Goal: Task Accomplishment & Management: Manage account settings

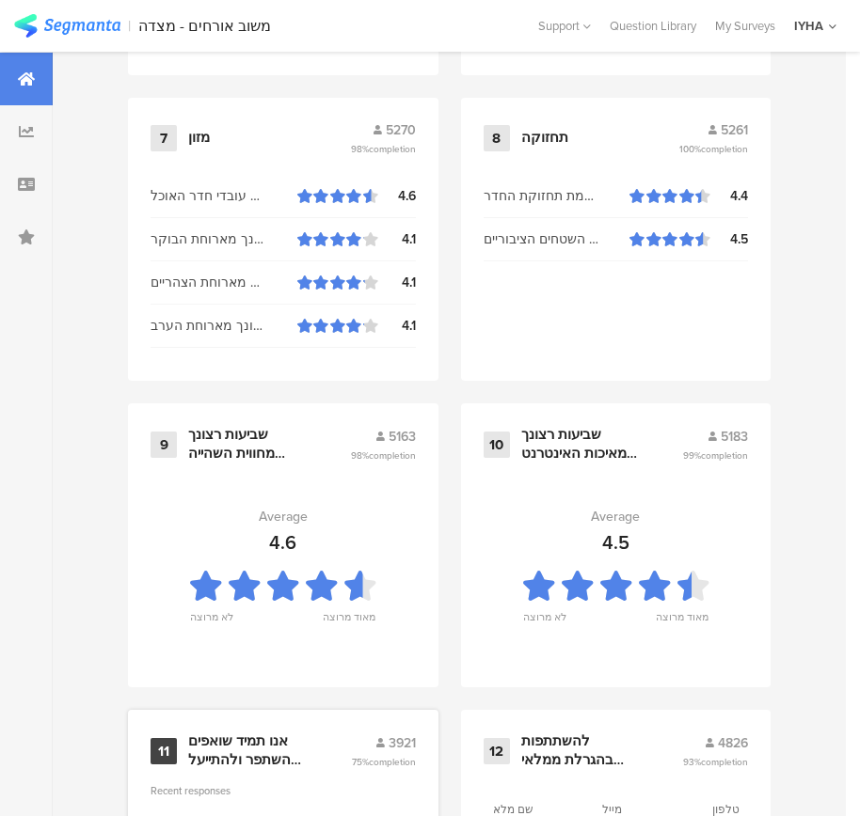
scroll to position [2017, 0]
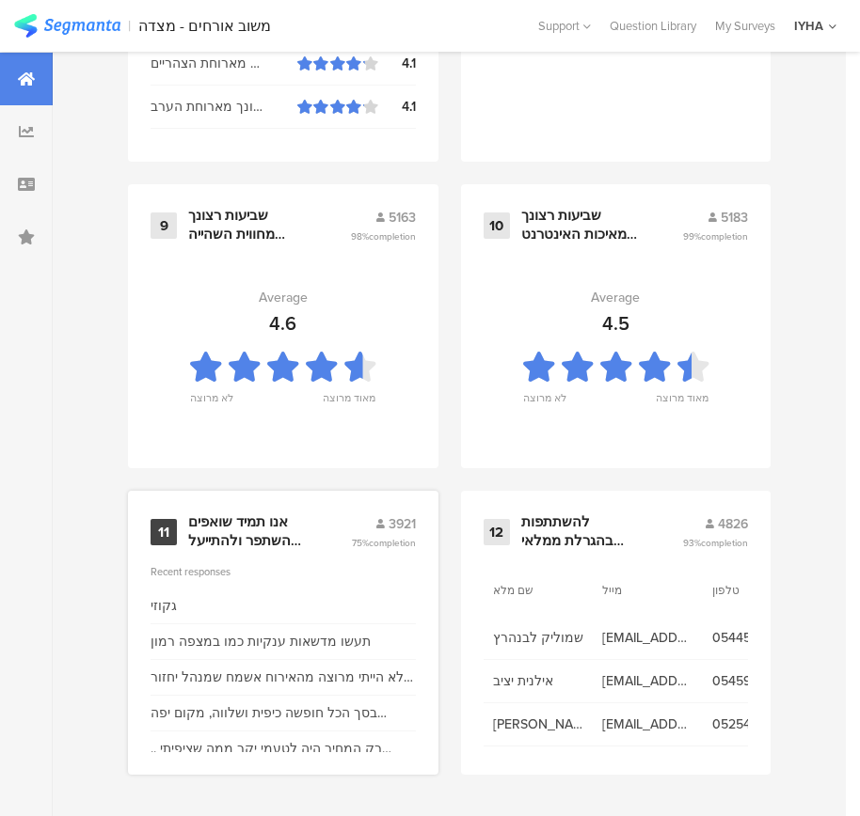
click at [268, 534] on div "אנו תמיד שואפים להשתפר ולהתייעל ודעתך חשובה לנו" at bounding box center [247, 531] width 118 height 37
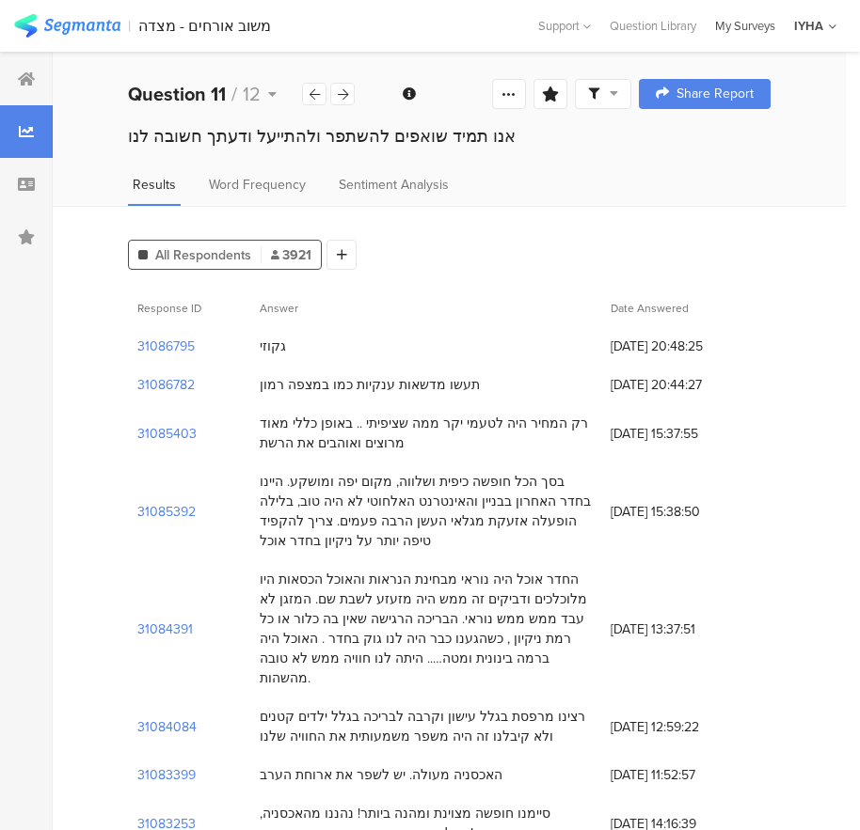
click at [757, 22] on div "My Surveys" at bounding box center [744, 26] width 79 height 18
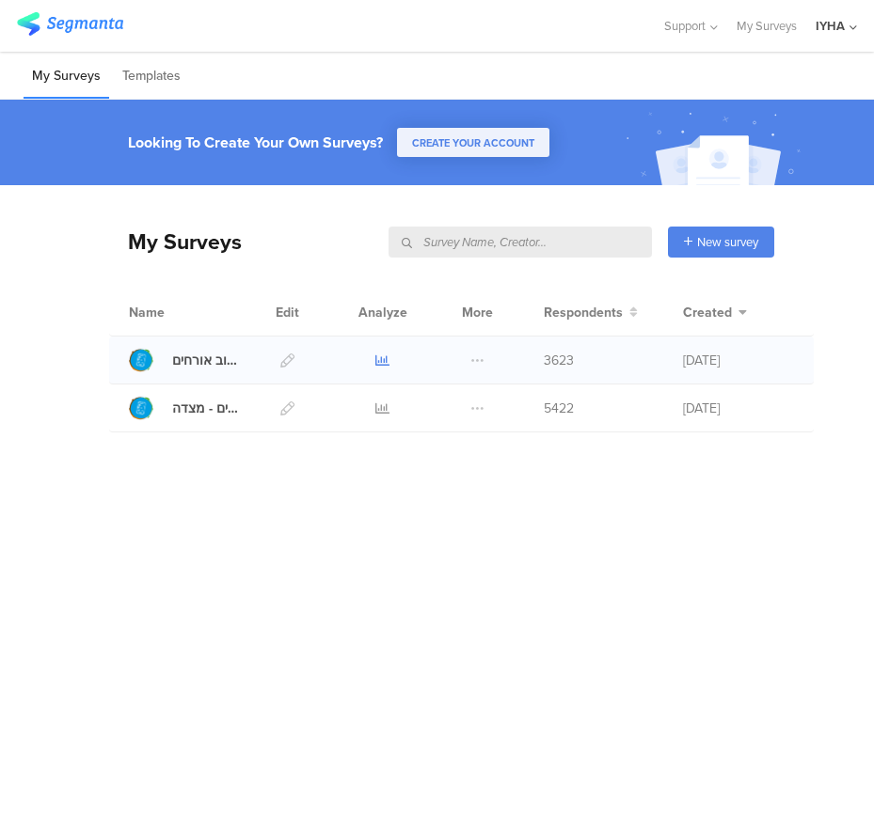
click at [378, 355] on icon at bounding box center [382, 361] width 14 height 14
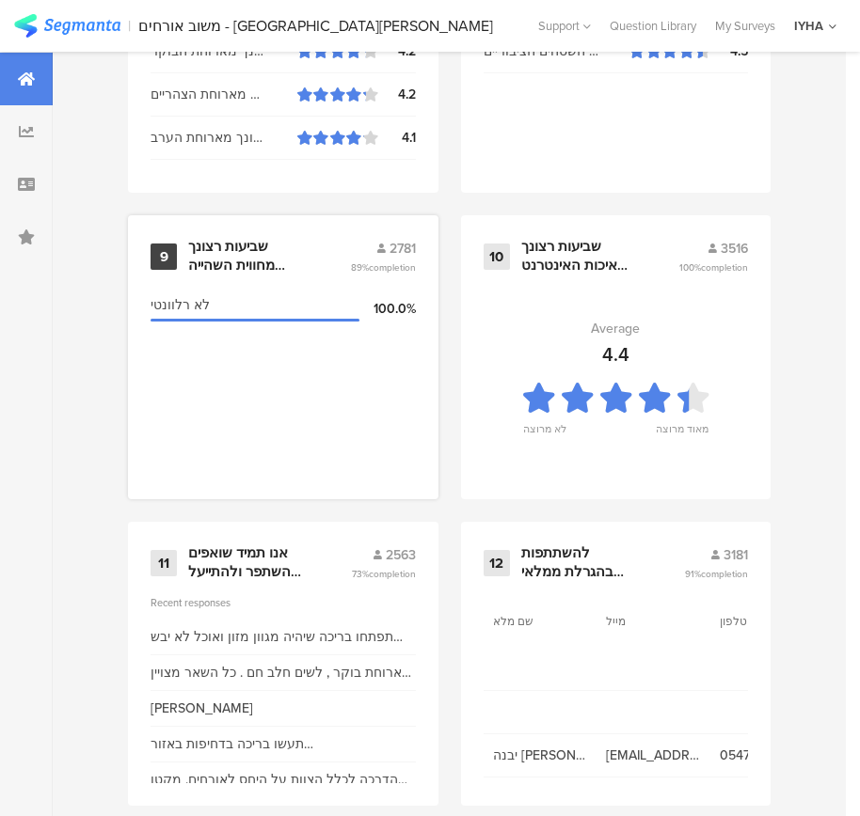
scroll to position [2017, 0]
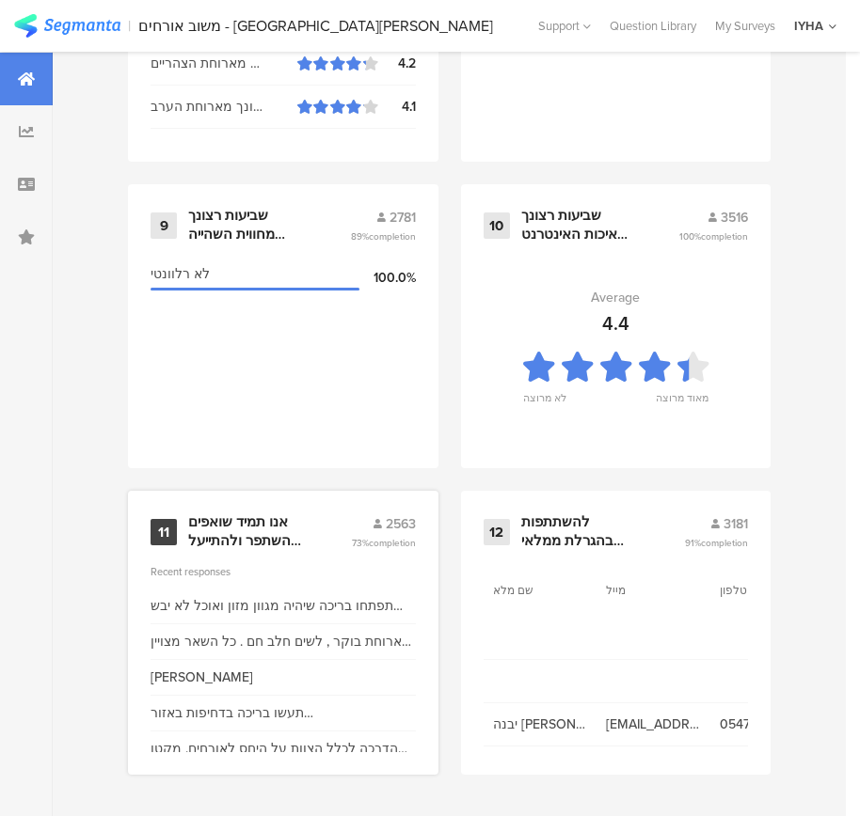
click at [246, 538] on div "אנו תמיד שואפים להשתפר ולהתייעל ודעתך חשובה לנו" at bounding box center [247, 531] width 118 height 37
